Goal: Navigation & Orientation: Find specific page/section

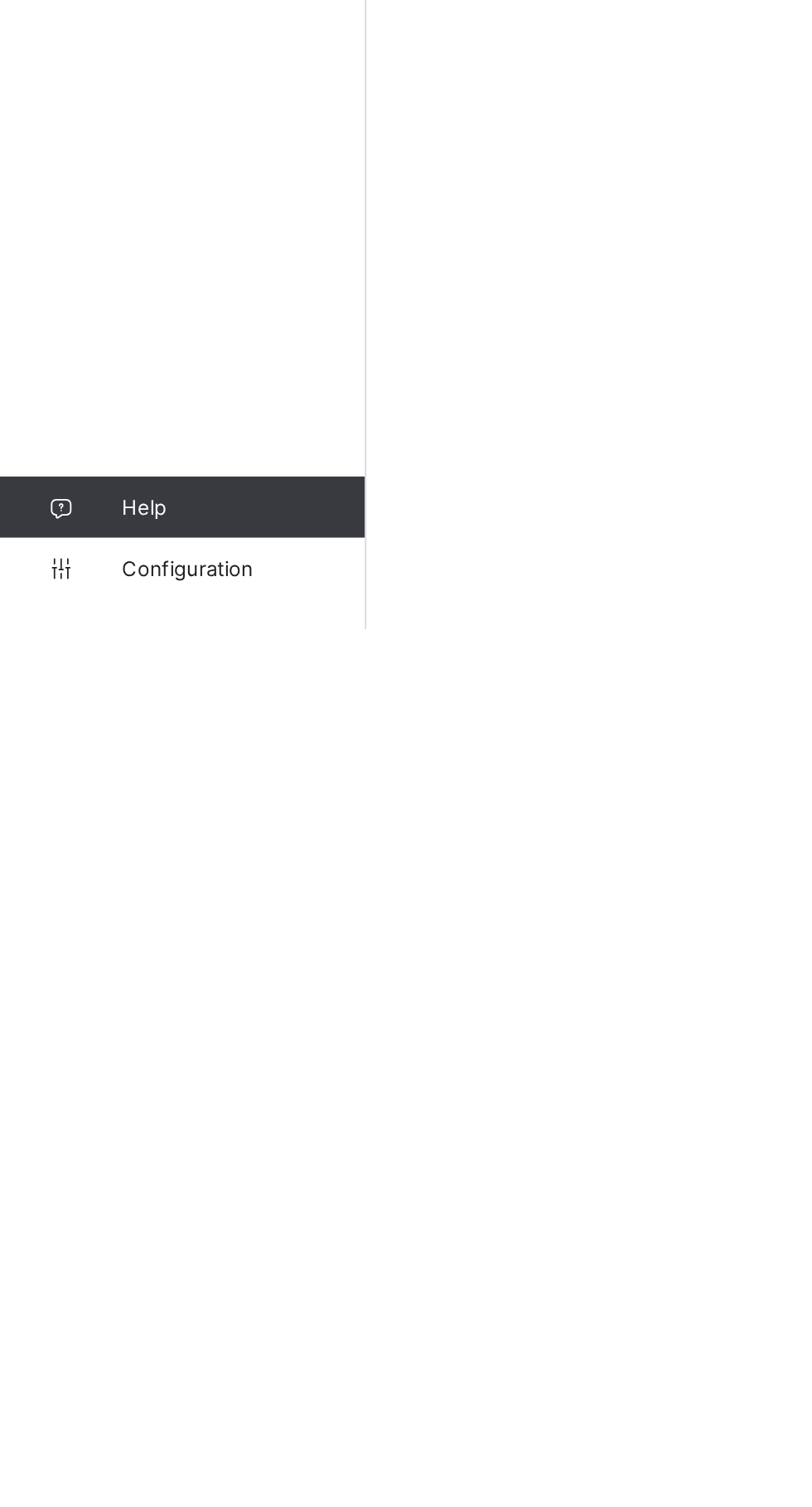
click at [85, 1480] on span "Configuration" at bounding box center [132, 1474] width 132 height 13
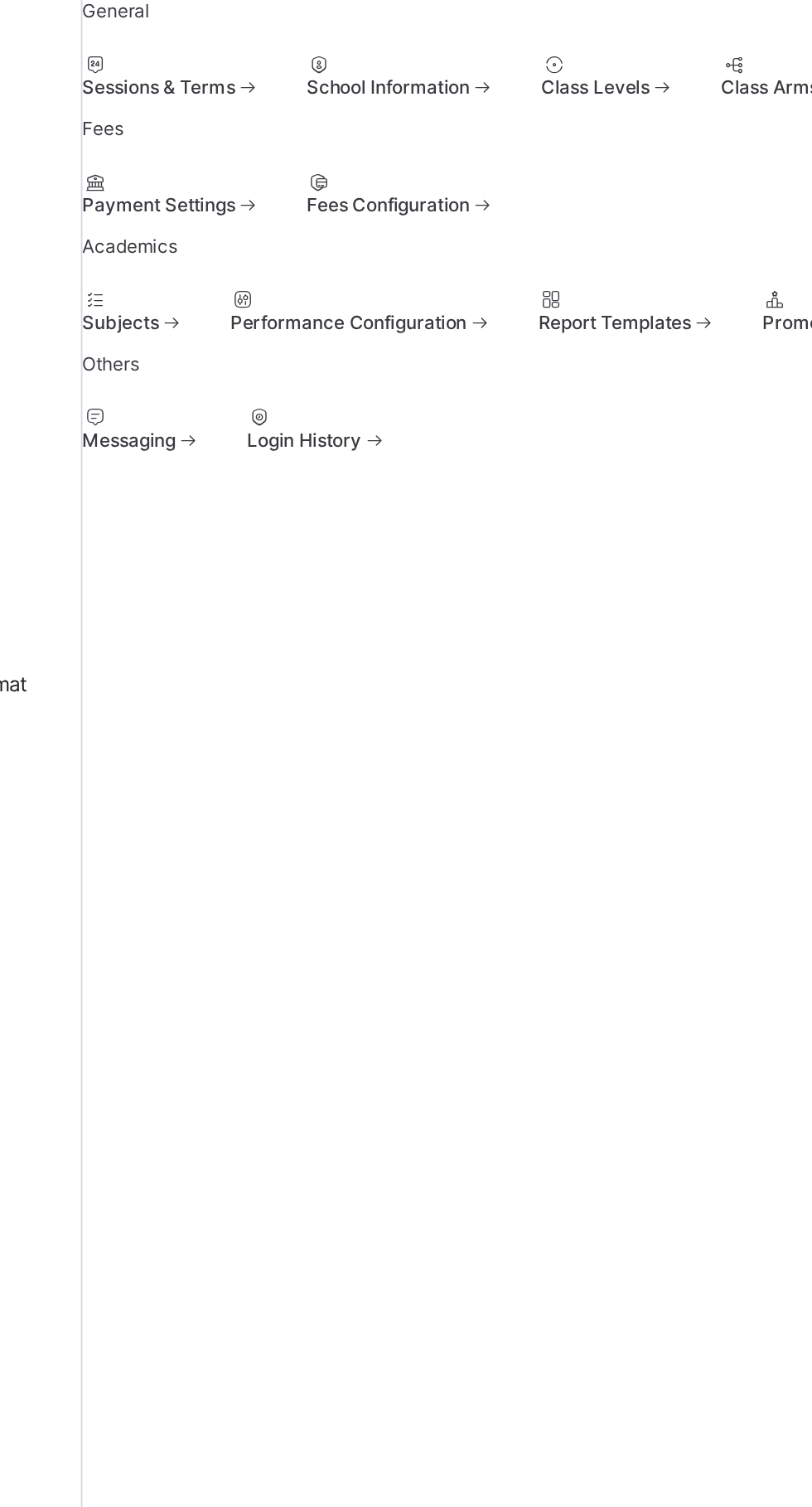
click at [273, 147] on span "Sessions & Terms" at bounding box center [240, 140] width 83 height 12
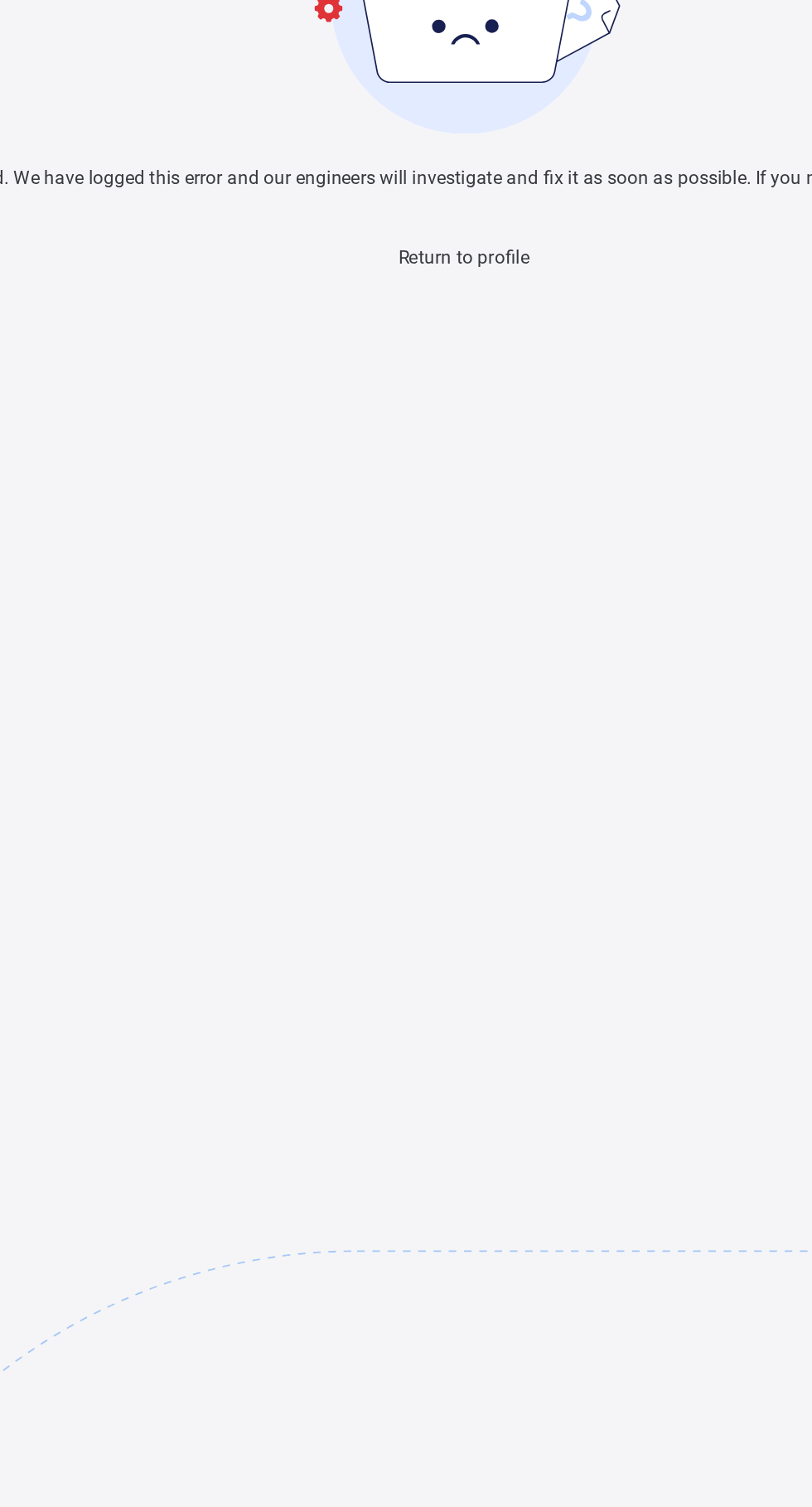
click at [370, 239] on span "Return to profile" at bounding box center [405, 233] width 71 height 11
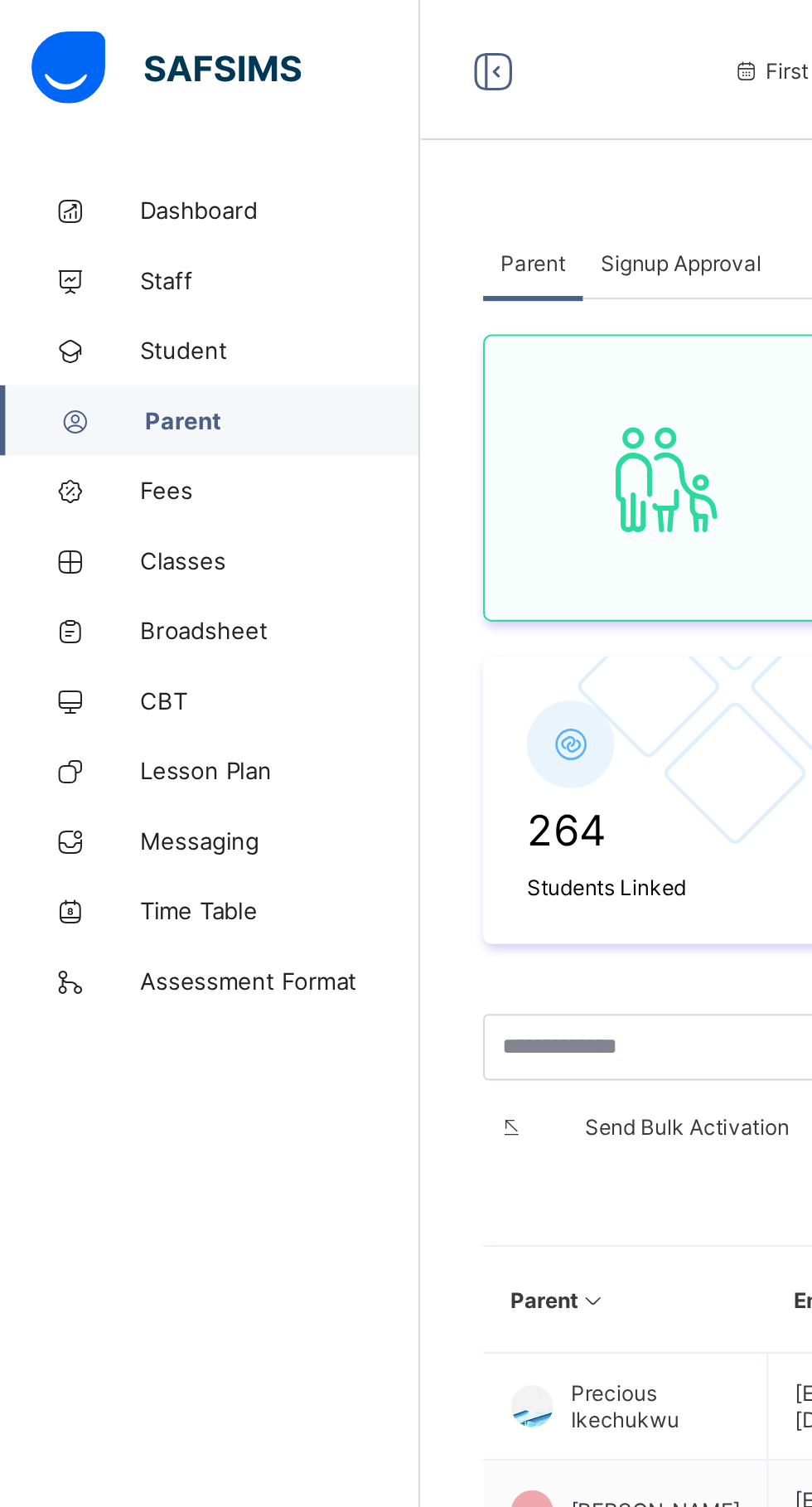
click at [115, 303] on span "Broadsheet" at bounding box center [132, 299] width 132 height 13
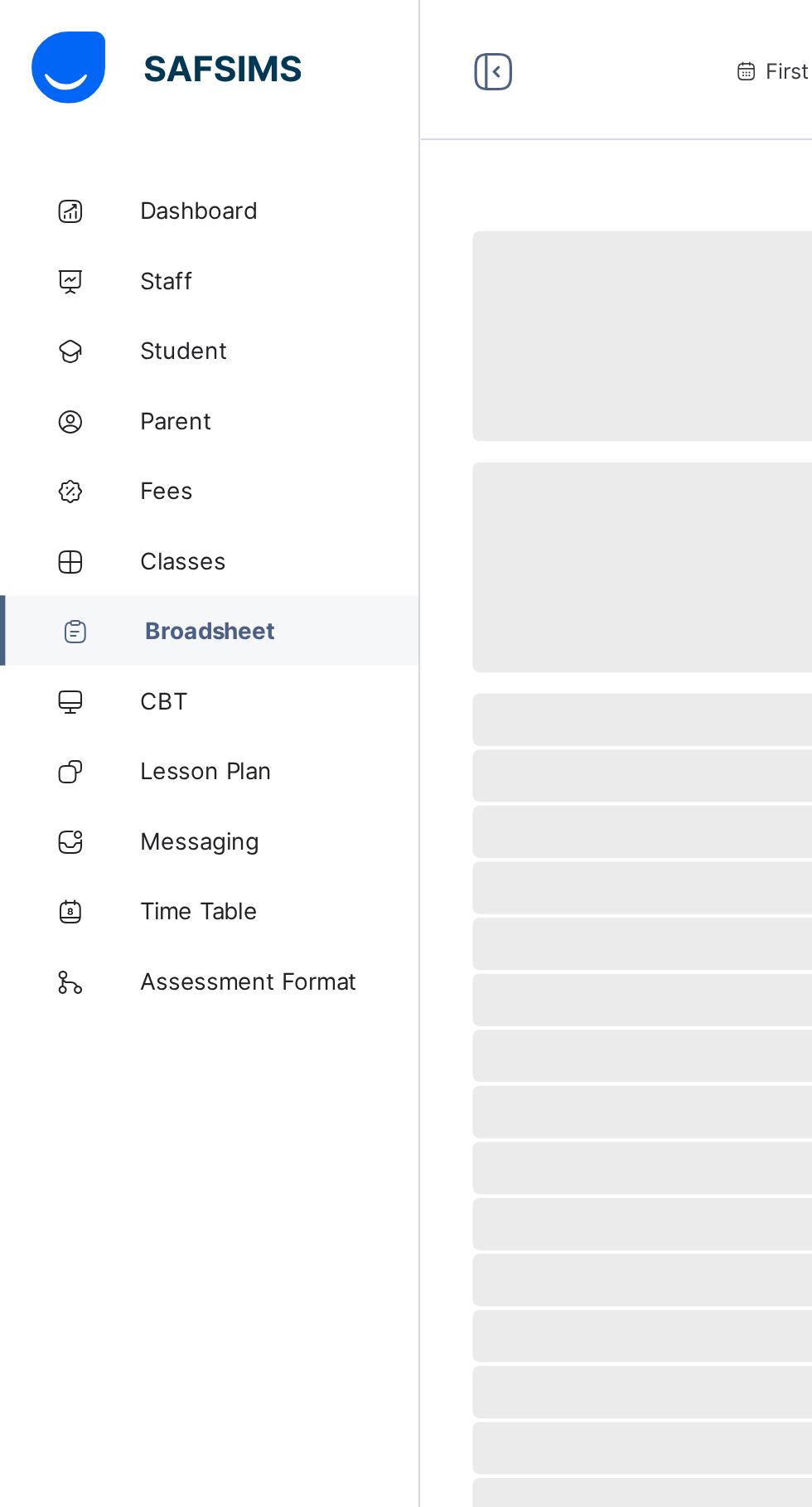
click at [105, 266] on span "Classes" at bounding box center [132, 265] width 132 height 13
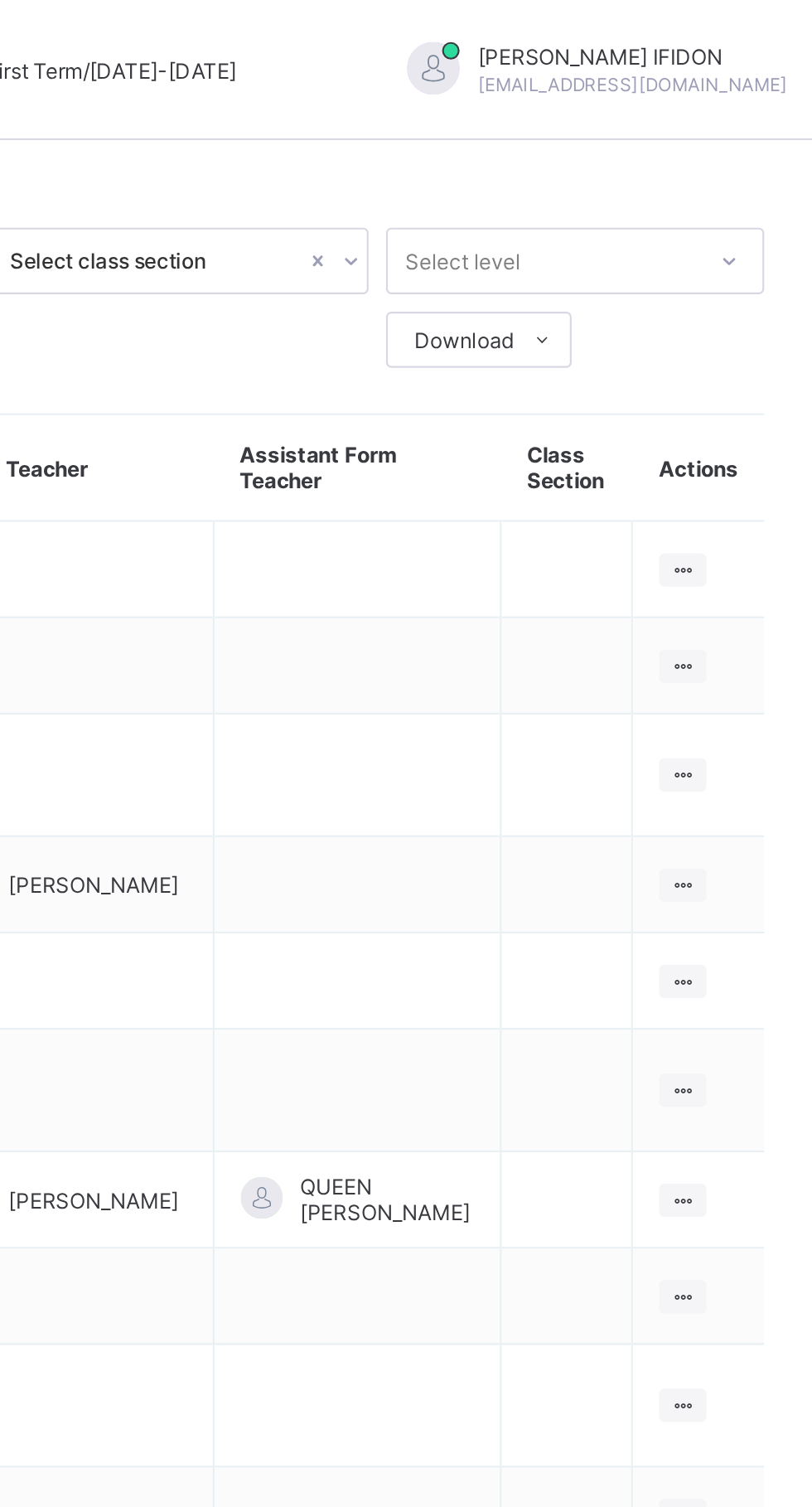
click at [743, 266] on icon at bounding box center [743, 269] width 14 height 12
click at [744, 248] on td "View Class Assign form Teacher" at bounding box center [750, 270] width 62 height 46
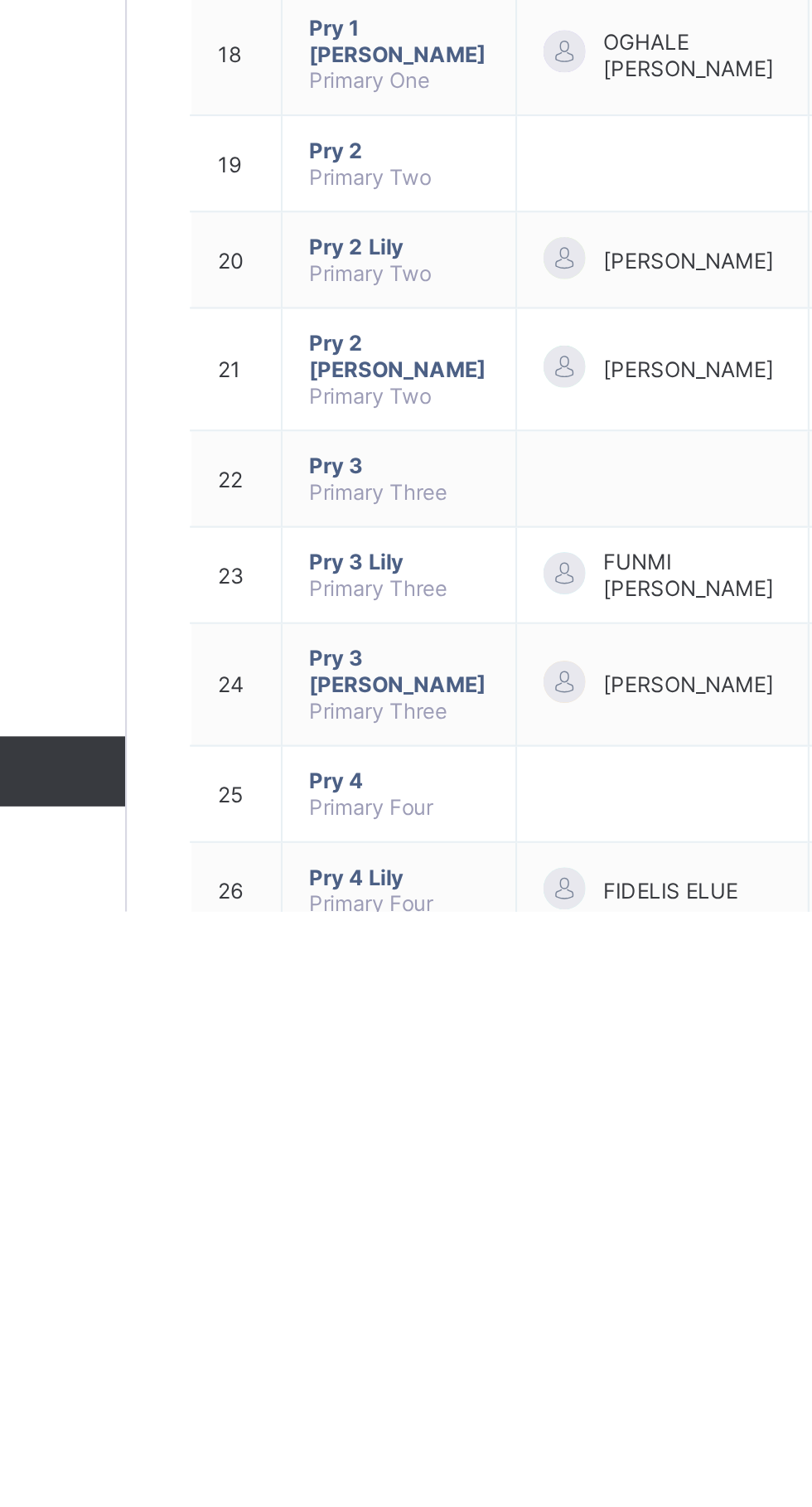
scroll to position [74, 0]
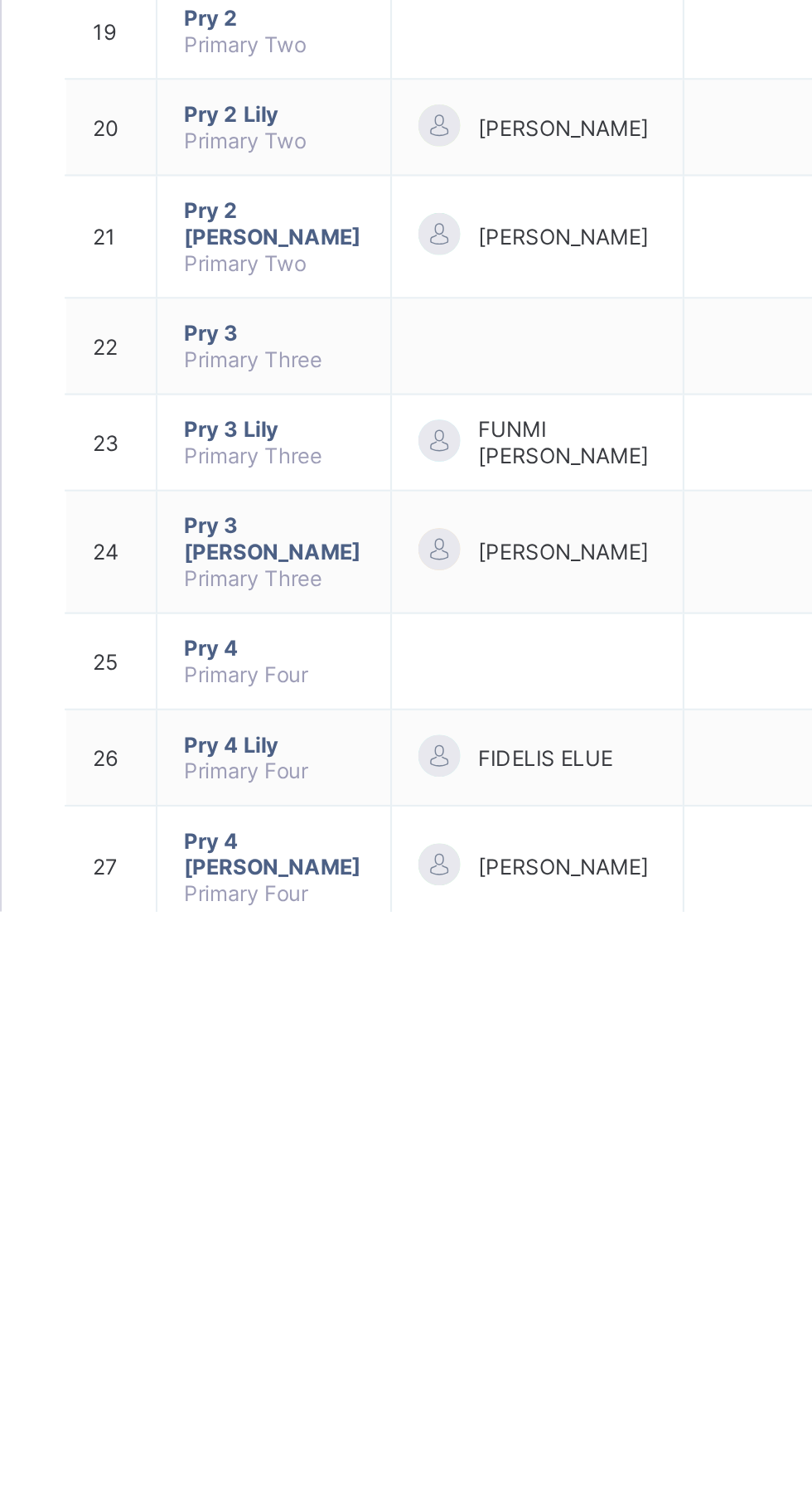
click at [292, 1506] on span "Pry 5" at bounding box center [328, 1531] width 86 height 12
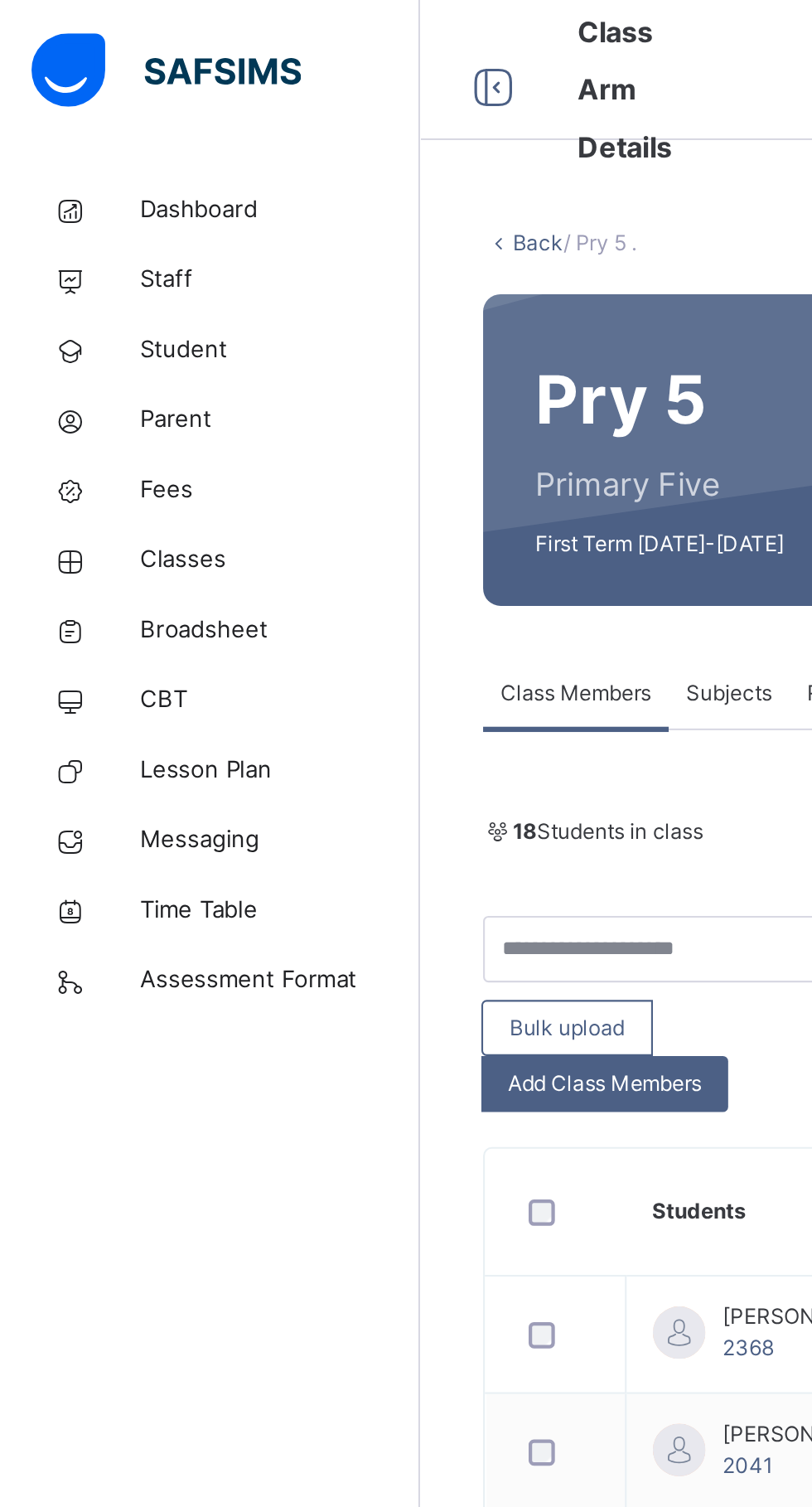
click at [305, 328] on span "Class Members" at bounding box center [272, 328] width 71 height 15
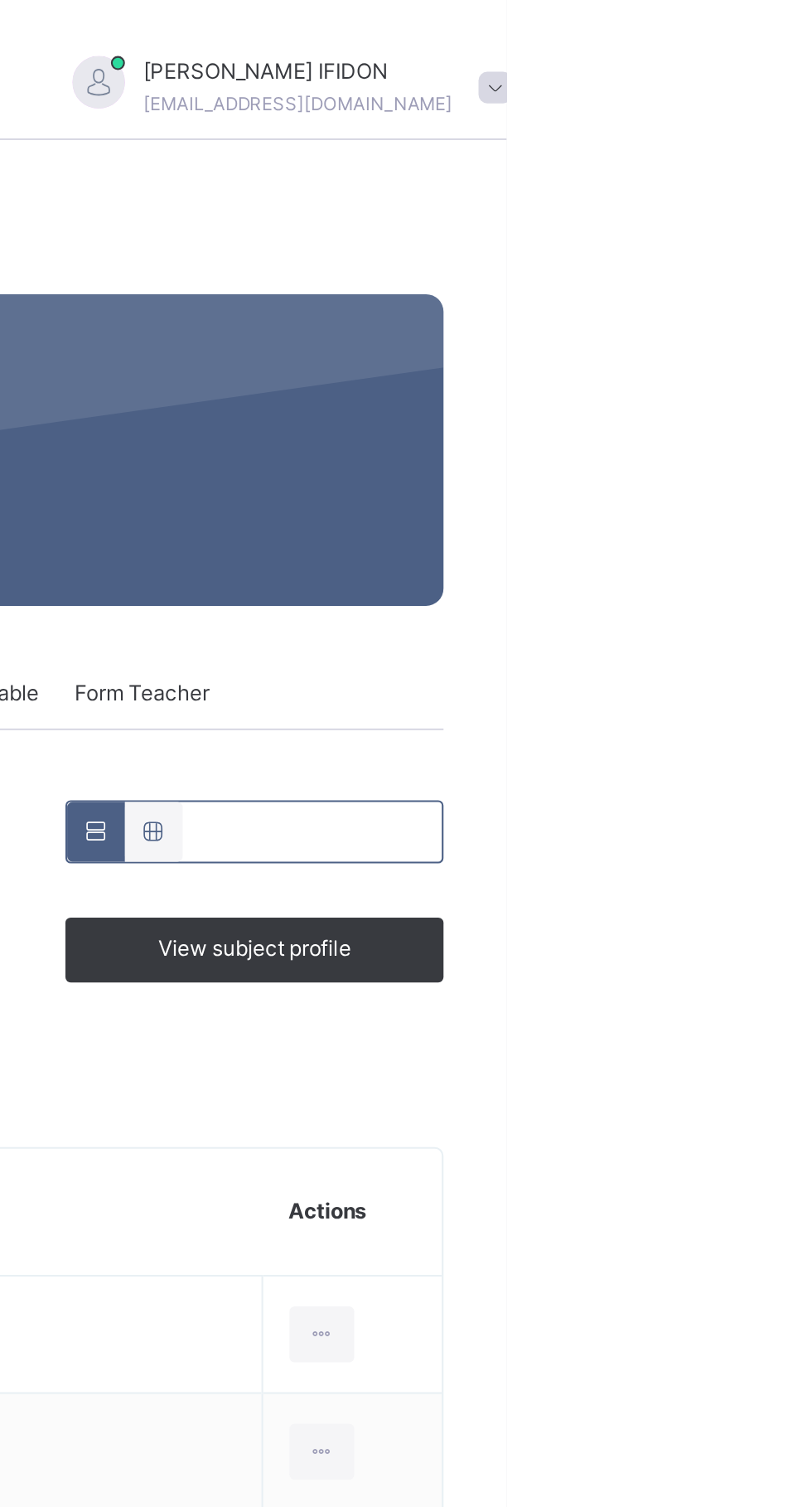
click at [724, 450] on span "View subject profile" at bounding box center [692, 449] width 91 height 15
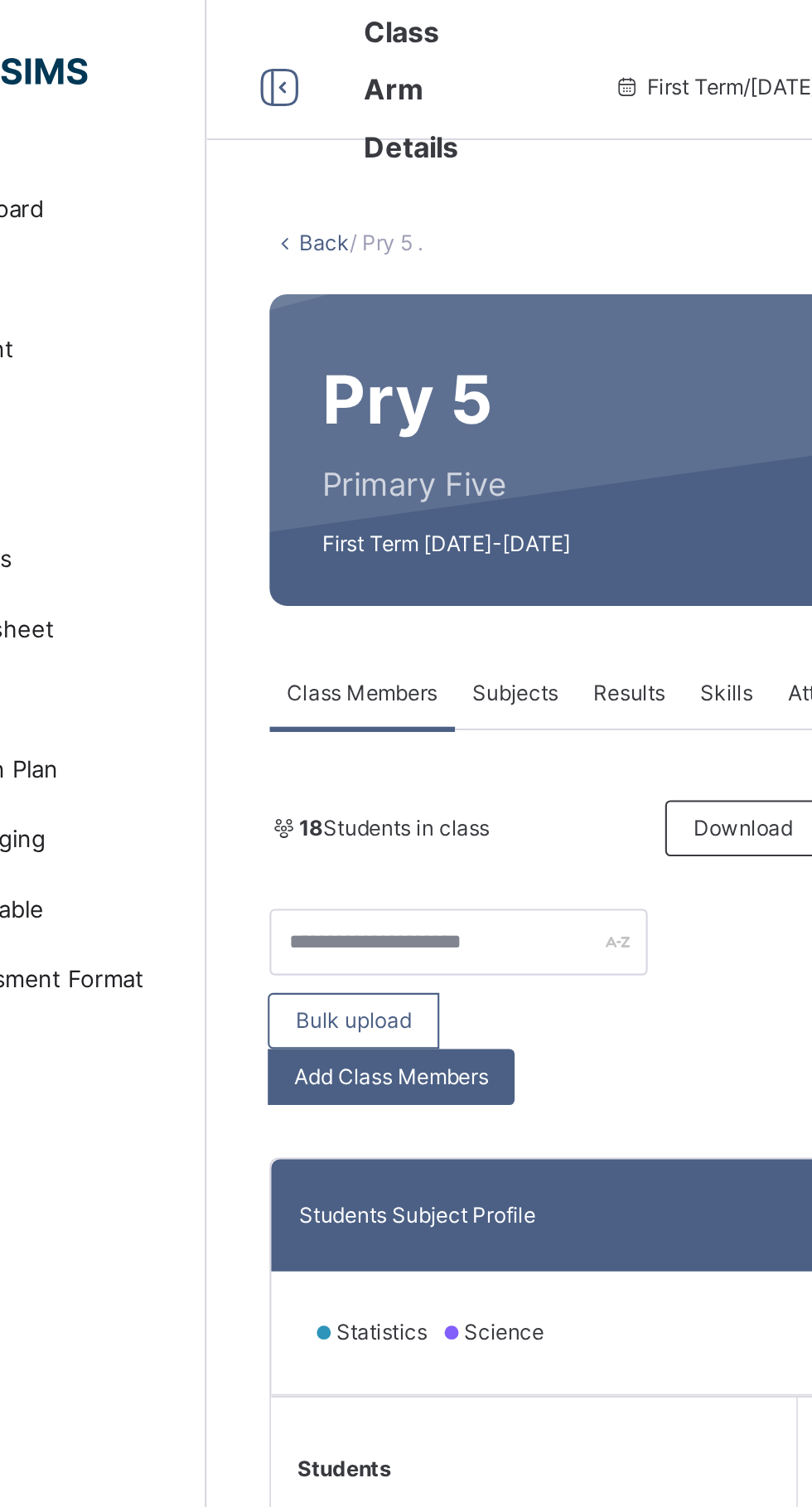
click at [332, 329] on span "Subjects" at bounding box center [345, 328] width 41 height 15
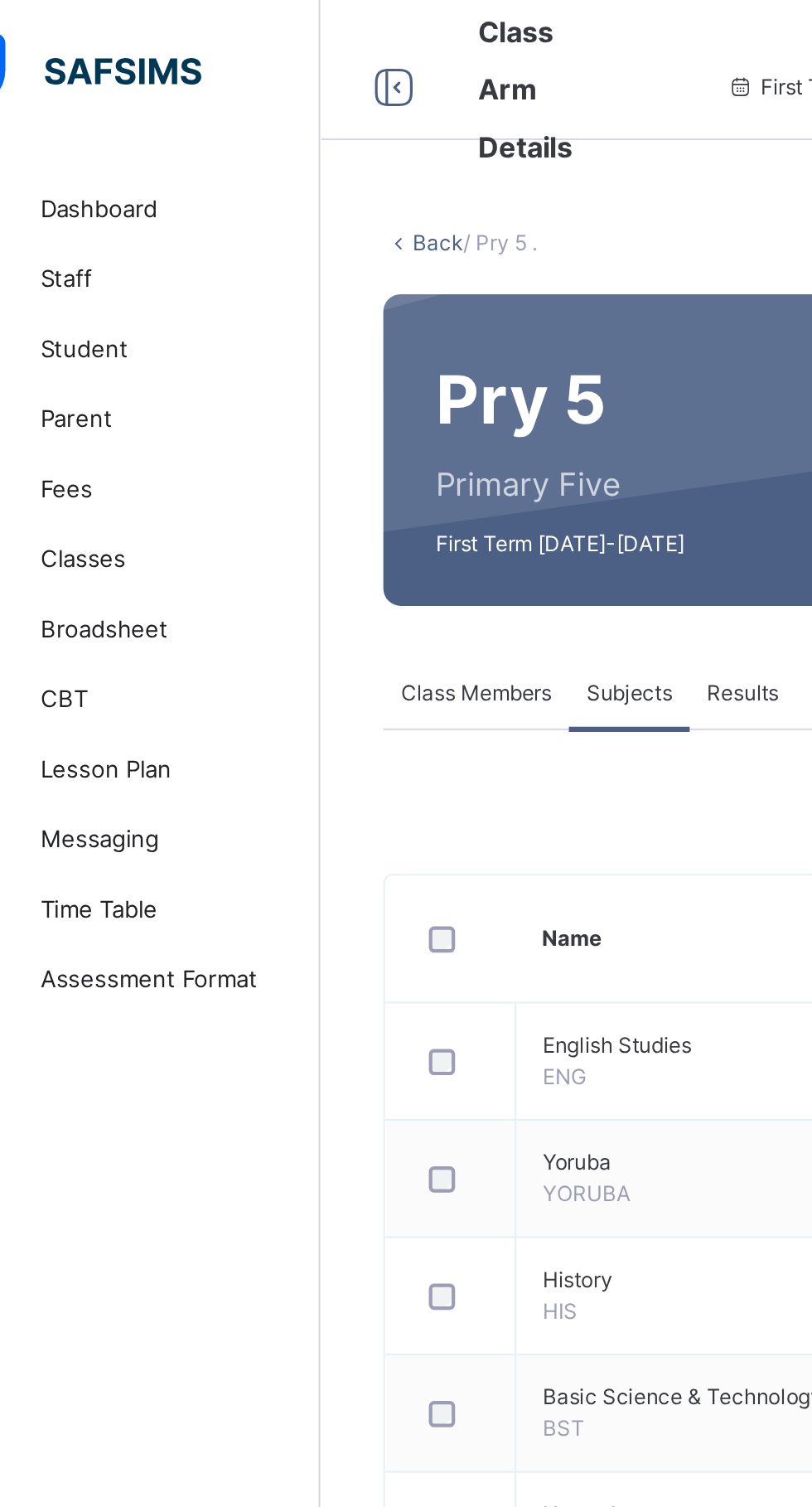
click at [89, 272] on span "Classes" at bounding box center [132, 264] width 132 height 16
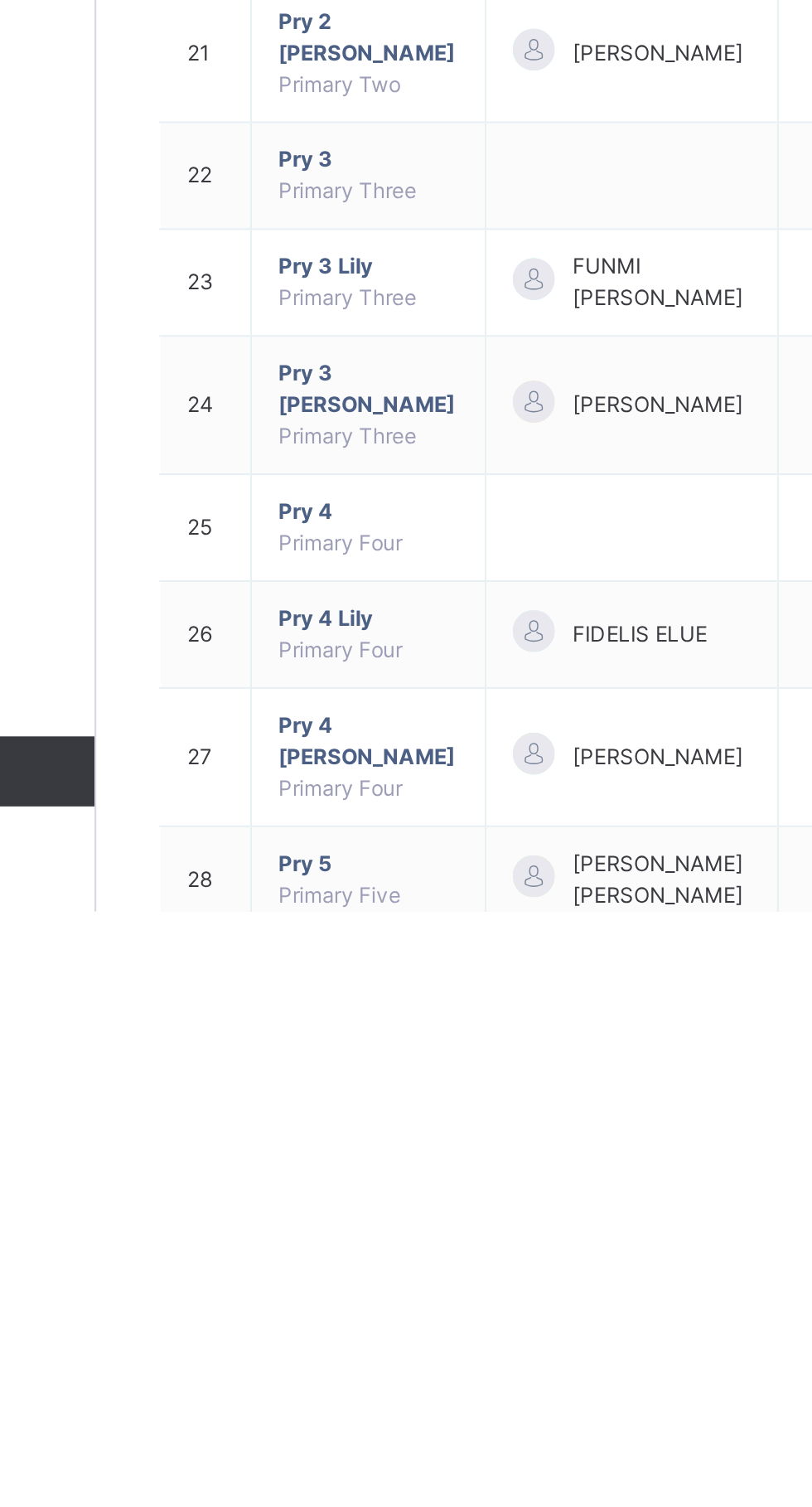
scroll to position [301, 0]
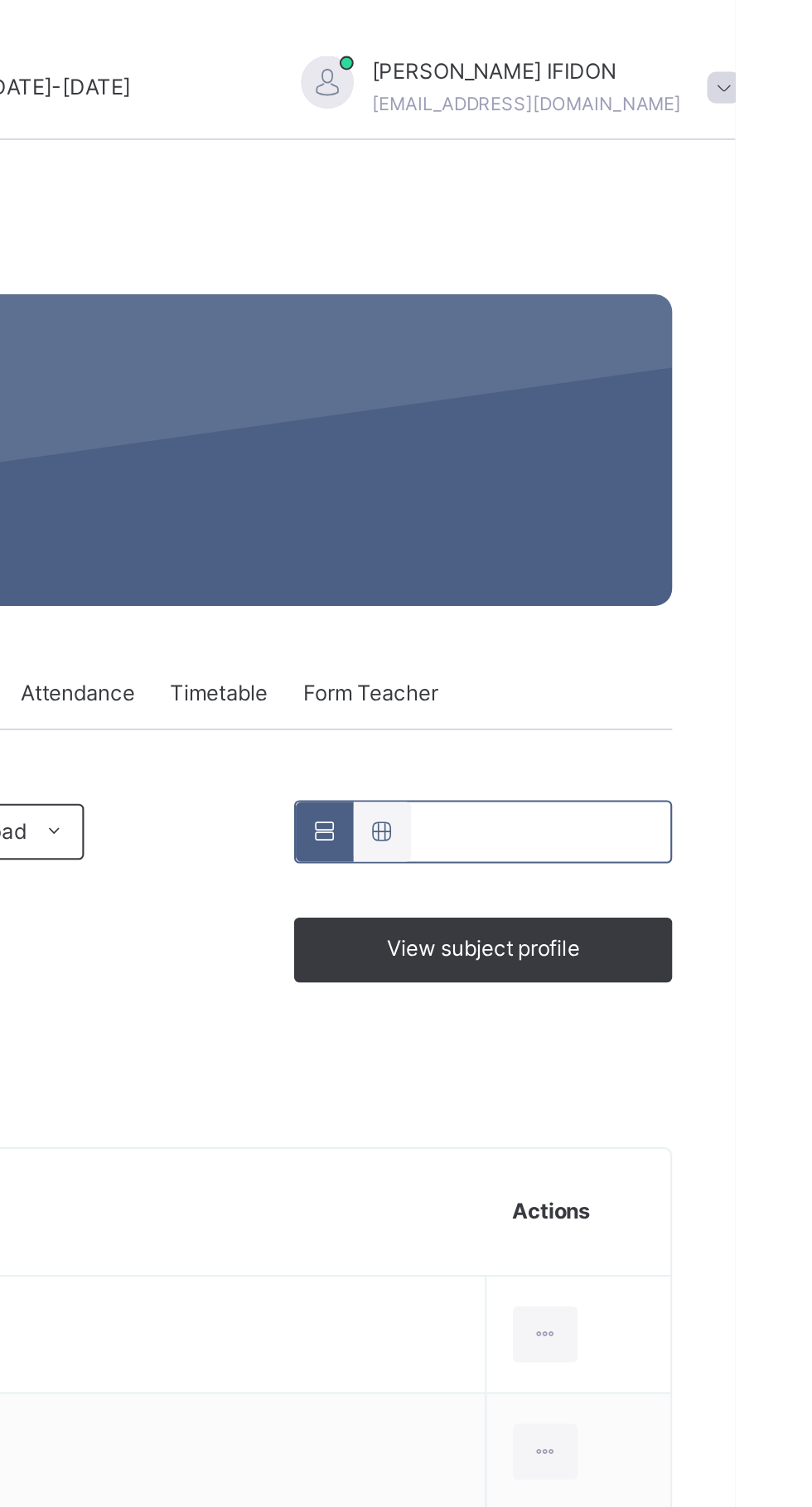
click at [691, 453] on span "View subject profile" at bounding box center [692, 449] width 91 height 15
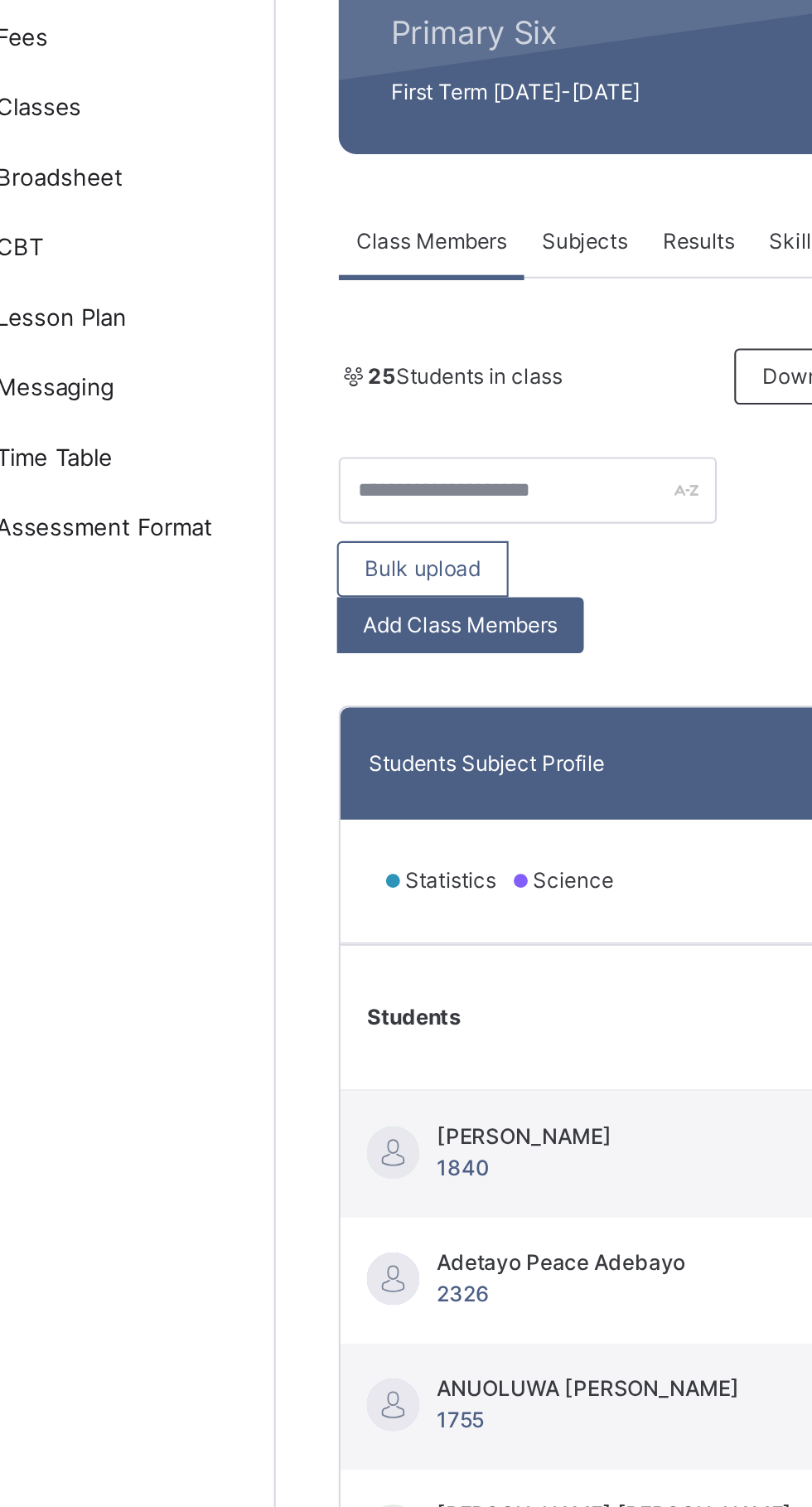
click at [486, 693] on th at bounding box center [519, 695] width 83 height 68
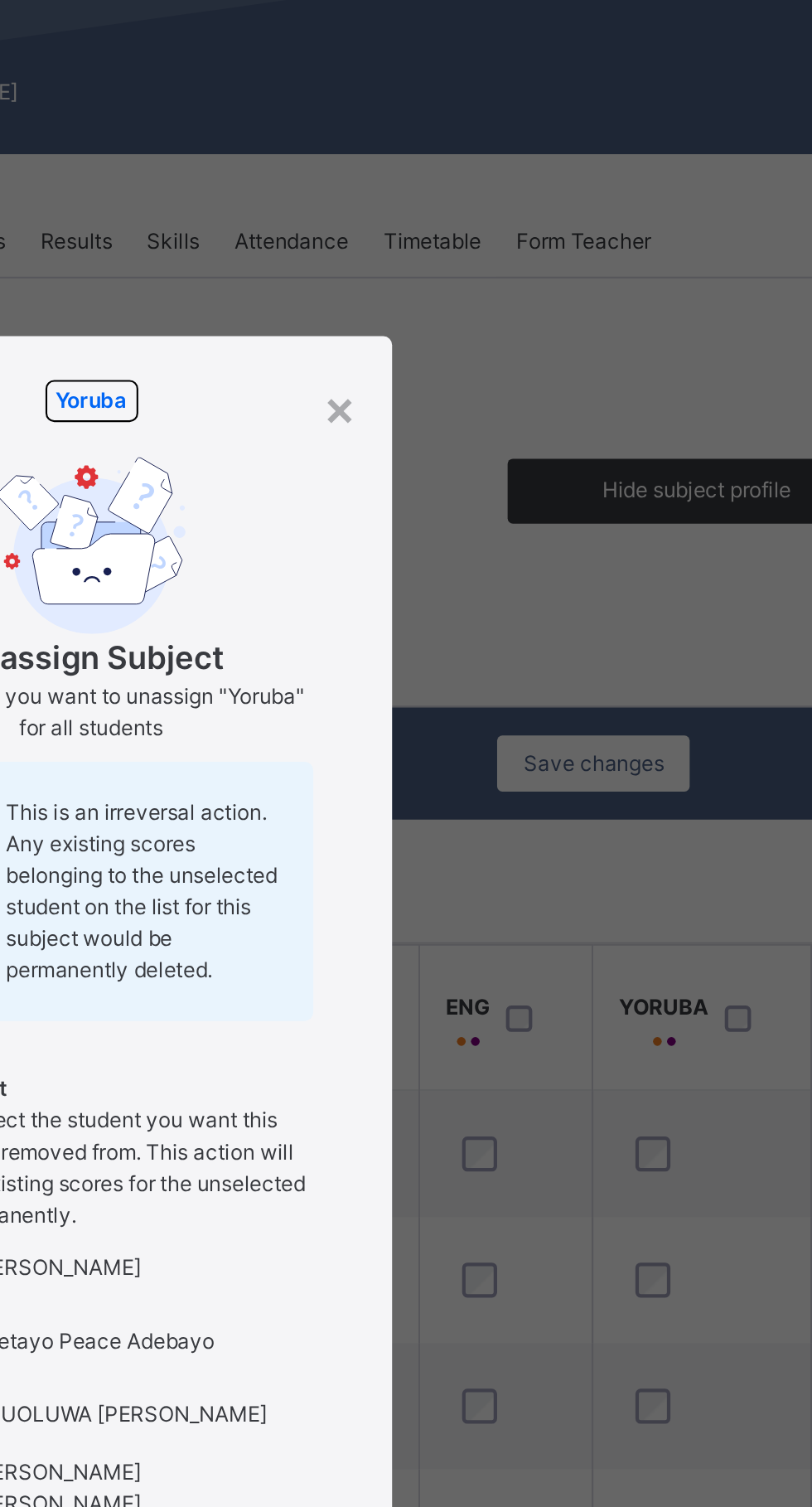
click at [532, 424] on div "×" at bounding box center [524, 406] width 16 height 35
